Goal: Information Seeking & Learning: Learn about a topic

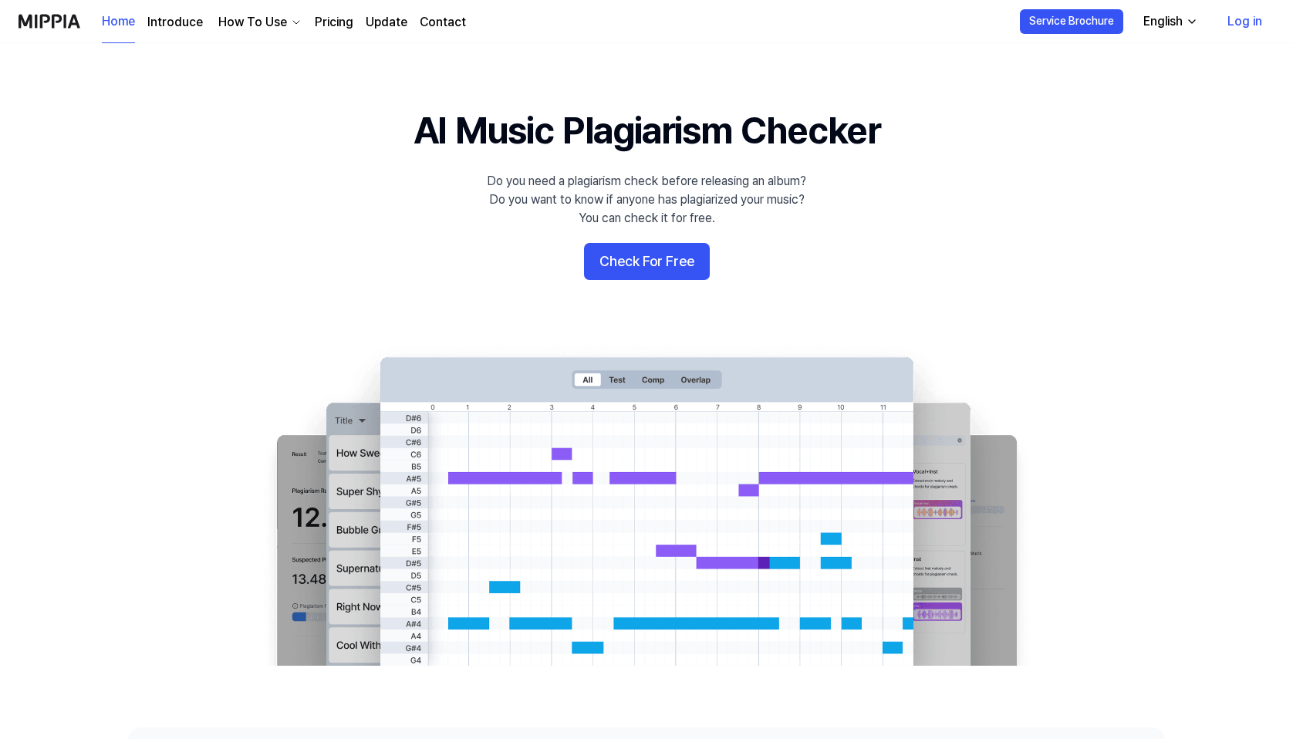
click at [119, 19] on link "Home" at bounding box center [118, 22] width 33 height 42
click at [161, 19] on link "Introduce" at bounding box center [175, 22] width 56 height 19
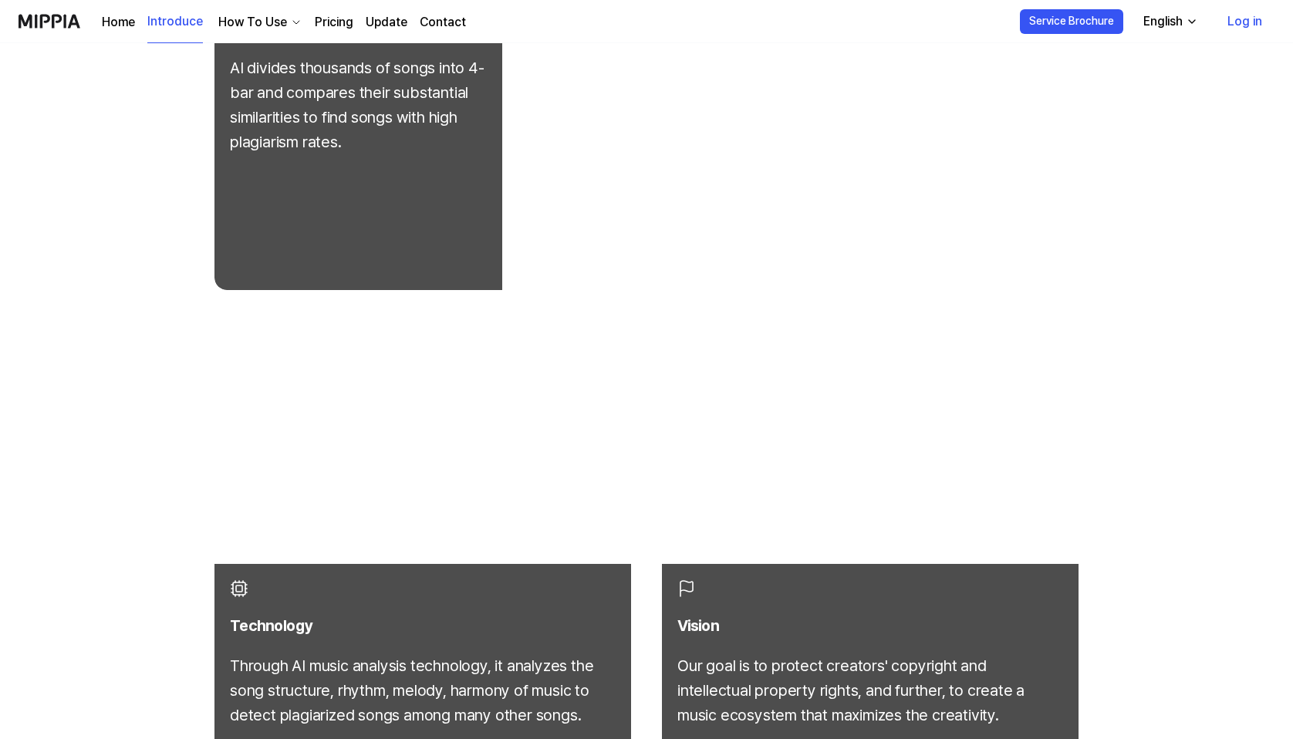
scroll to position [513, 0]
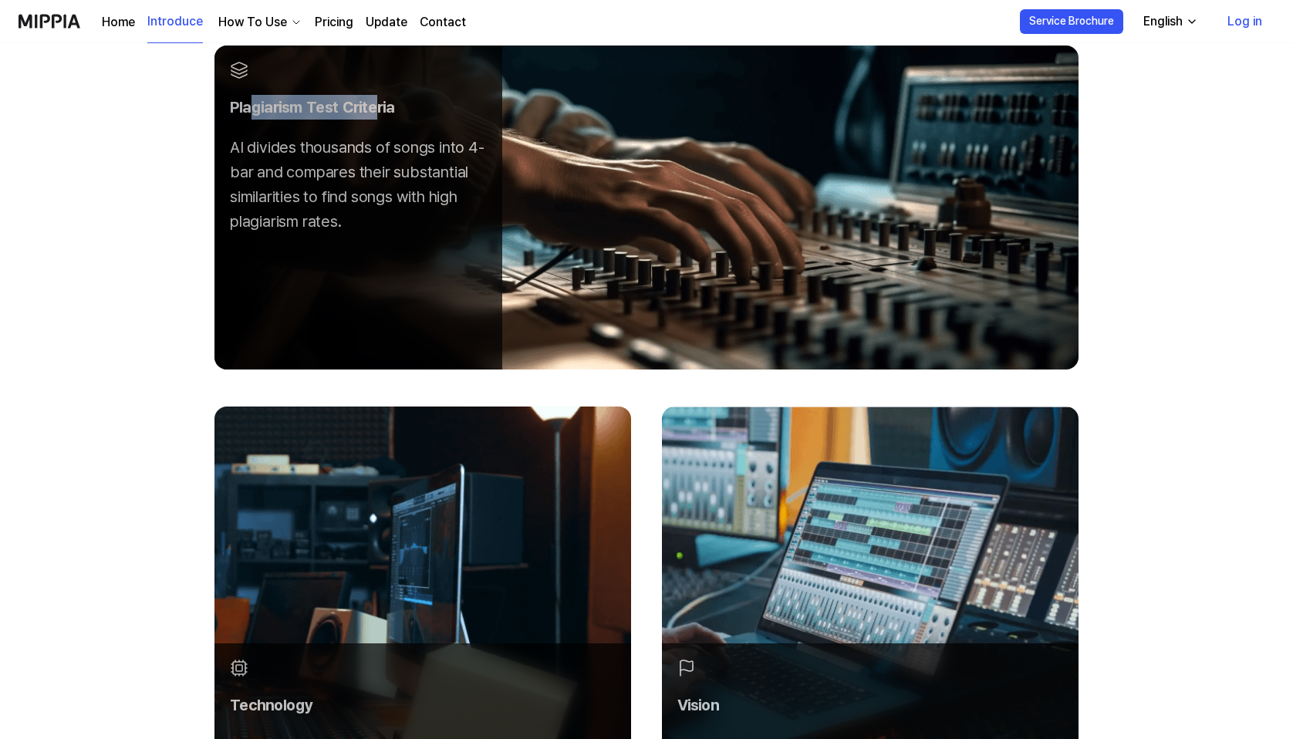
drag, startPoint x: 249, startPoint y: 106, endPoint x: 380, endPoint y: 101, distance: 130.5
click at [380, 102] on div "Plagiarism Test Criteria" at bounding box center [358, 107] width 257 height 25
click at [263, 109] on div "Plagiarism Test Criteria" at bounding box center [358, 107] width 257 height 25
click at [263, 108] on div "Plagiarism Test Criteria" at bounding box center [358, 107] width 257 height 25
copy div "Plagiarism"
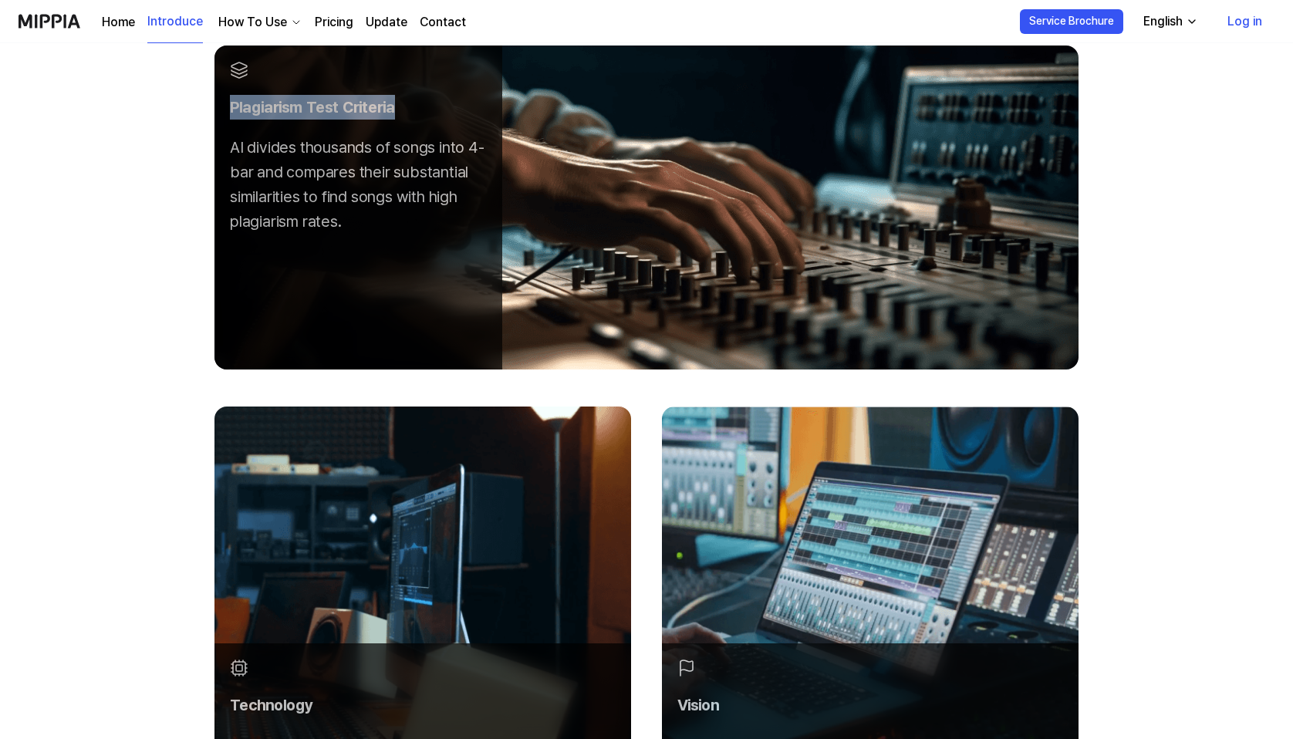
click at [343, 109] on div "Plagiarism Test Criteria" at bounding box center [358, 107] width 257 height 25
copy div "Plagiarism Test Criteria"
